Goal: Check status: Check status

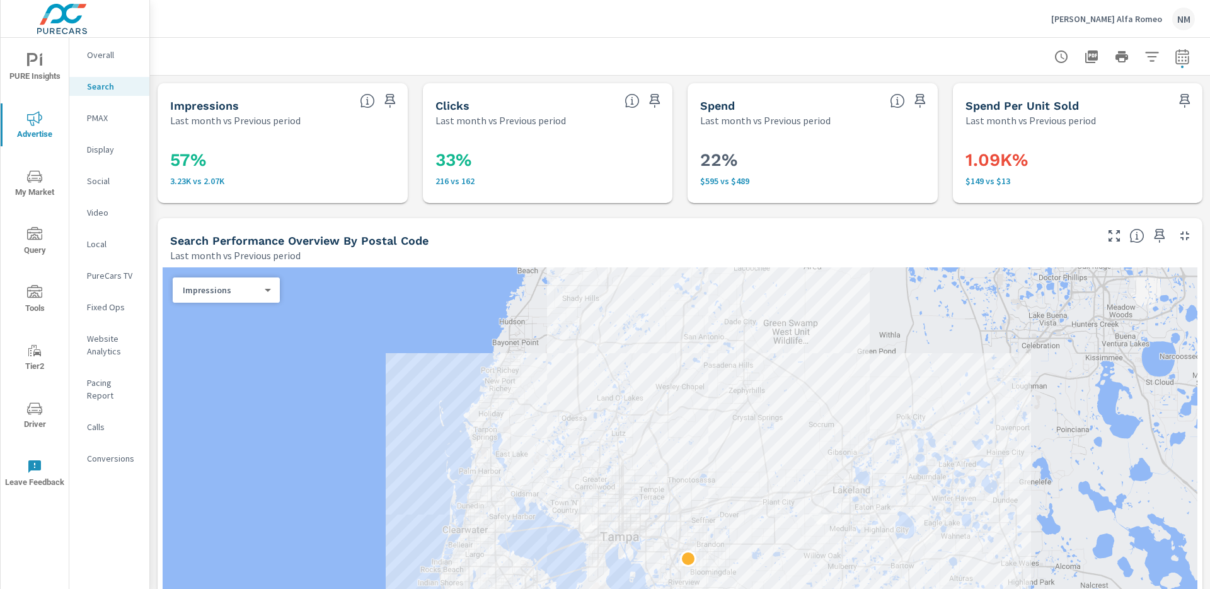
scroll to position [1166, 0]
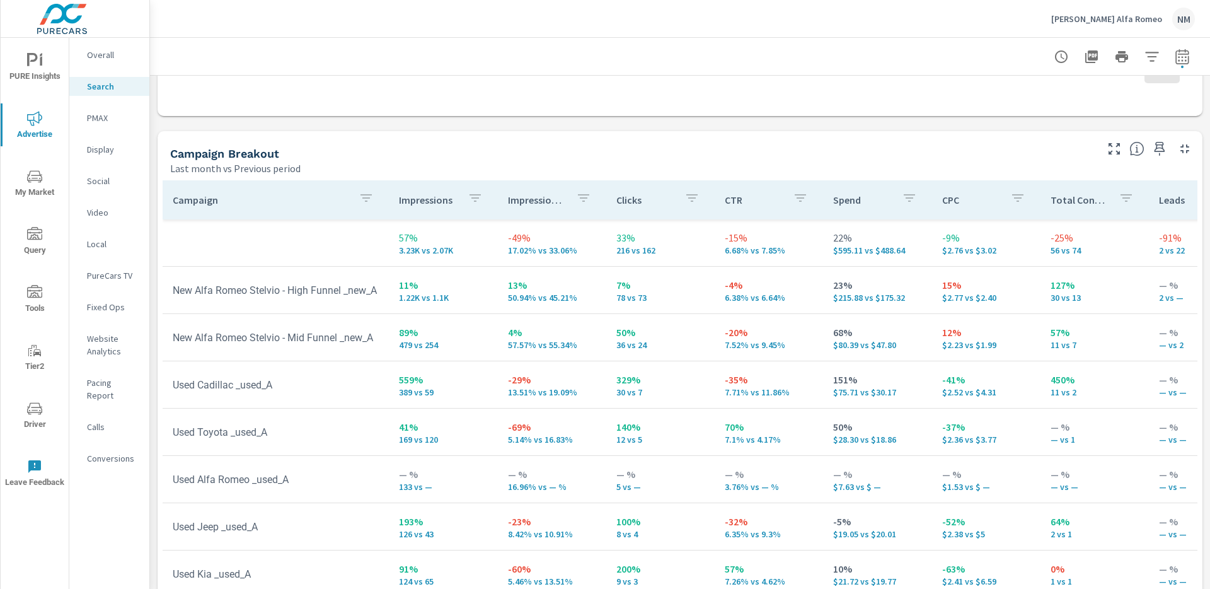
click at [1119, 14] on p "Ed Morse Alfa Romeo" at bounding box center [1106, 18] width 111 height 11
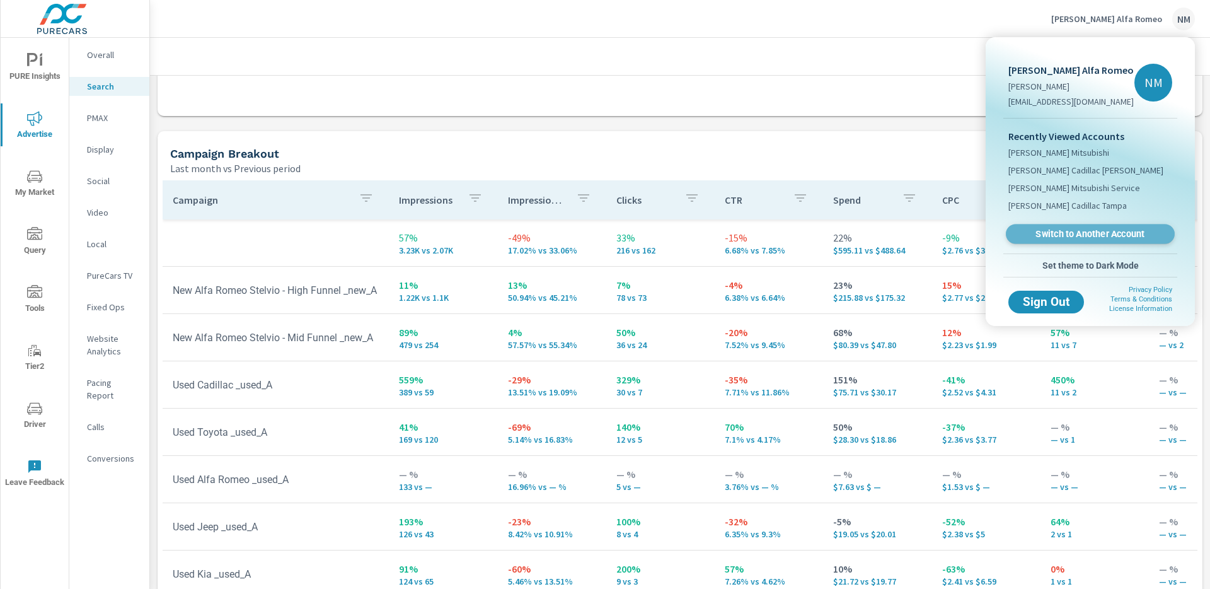
click at [1055, 230] on span "Switch to Another Account" at bounding box center [1090, 234] width 154 height 12
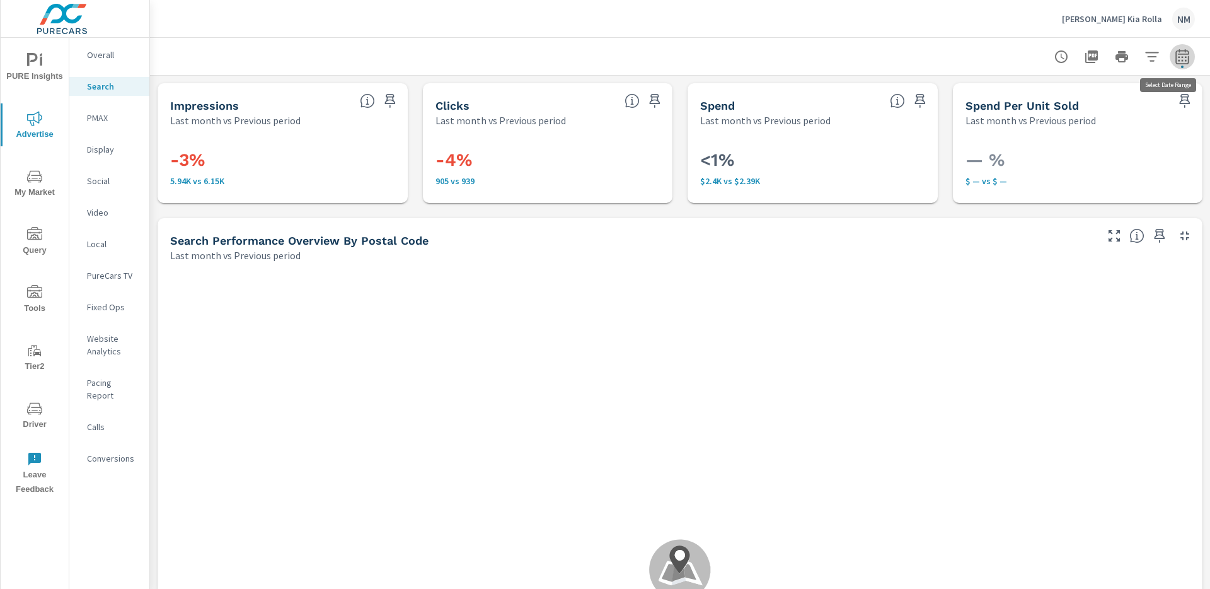
click at [1175, 59] on icon "button" at bounding box center [1182, 56] width 15 height 15
select select "Last month"
select select "Previous period"
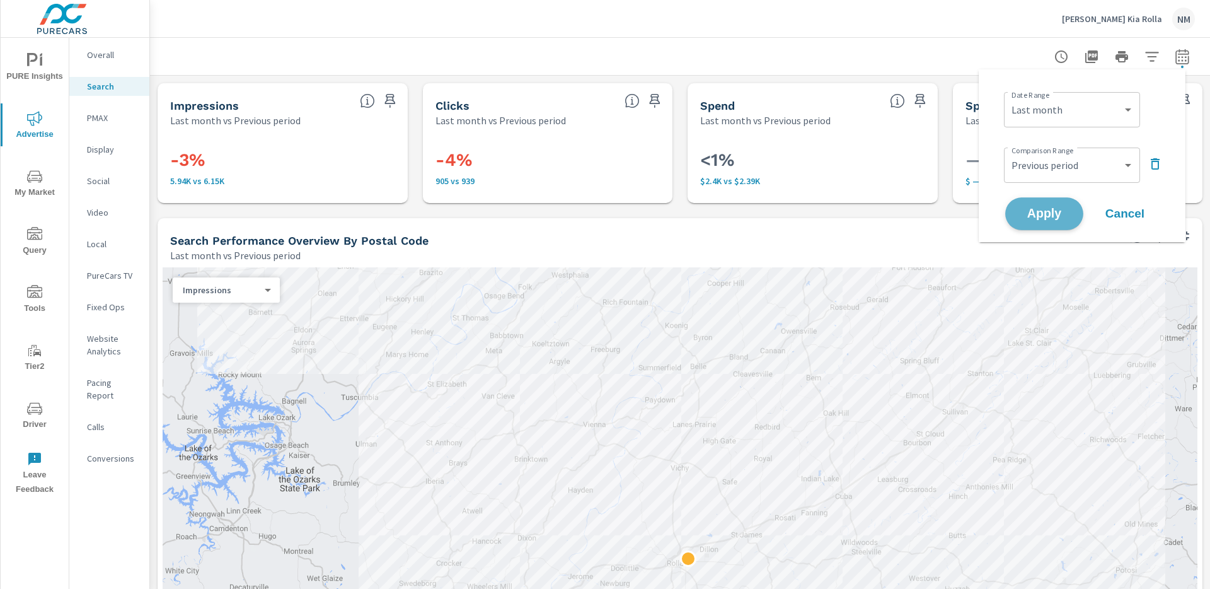
click at [1056, 219] on span "Apply" at bounding box center [1045, 214] width 52 height 12
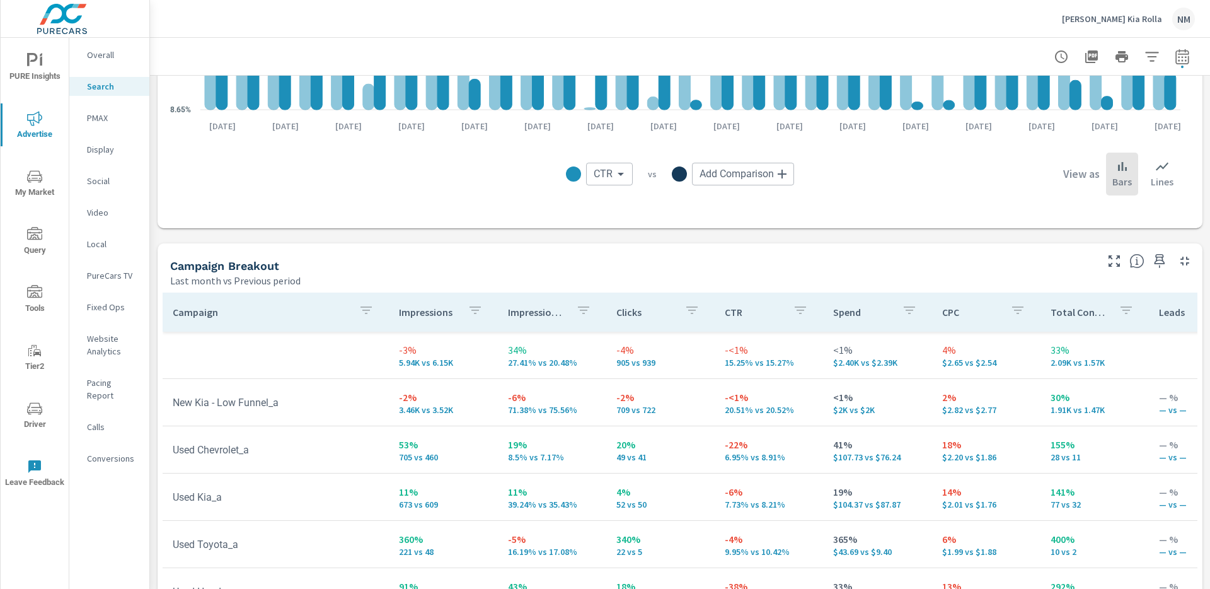
scroll to position [1092, 0]
